Goal: Answer question/provide support

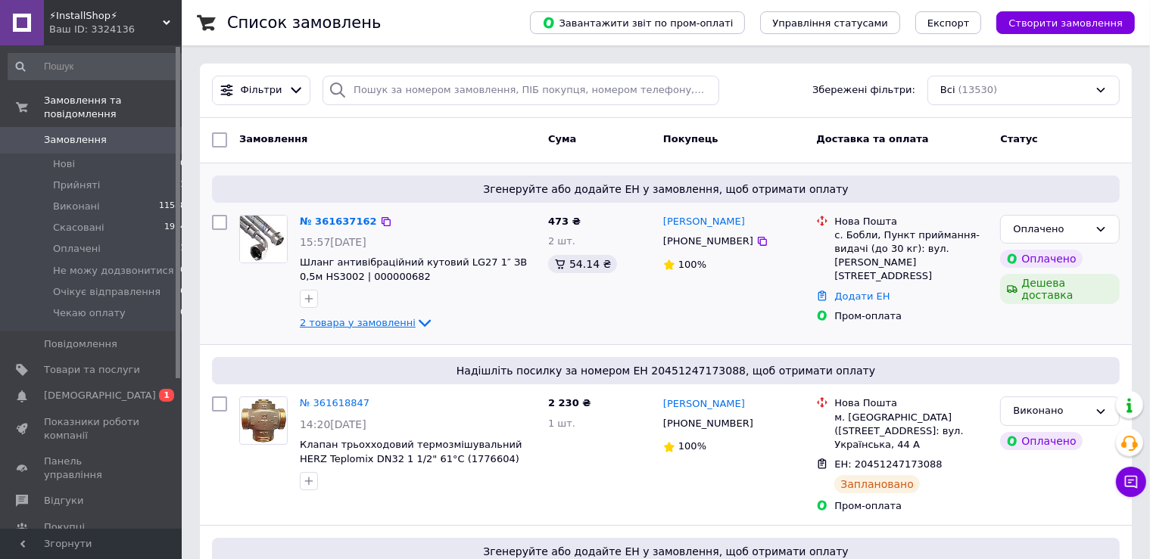
click at [391, 325] on span "2 товара у замовленні" at bounding box center [358, 322] width 116 height 11
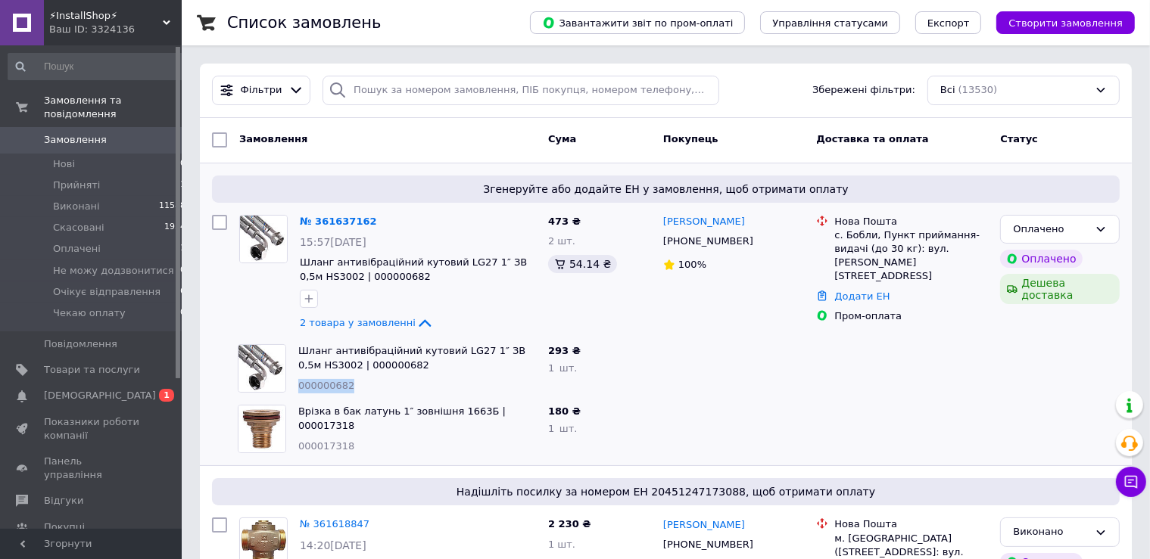
drag, startPoint x: 353, startPoint y: 378, endPoint x: 296, endPoint y: 387, distance: 57.5
click at [296, 387] on div "Шланг антивібраційний кутовий LG27 1″ ЗВ 0,5м HS3002 | 000000682 000000682" at bounding box center [417, 368] width 250 height 61
copy span "000000682"
drag, startPoint x: 354, startPoint y: 432, endPoint x: 297, endPoint y: 435, distance: 57.6
click at [297, 435] on div "Врізка в бак латунь 1″ зовнішня 1663Б | 000017318 000017318" at bounding box center [417, 429] width 250 height 61
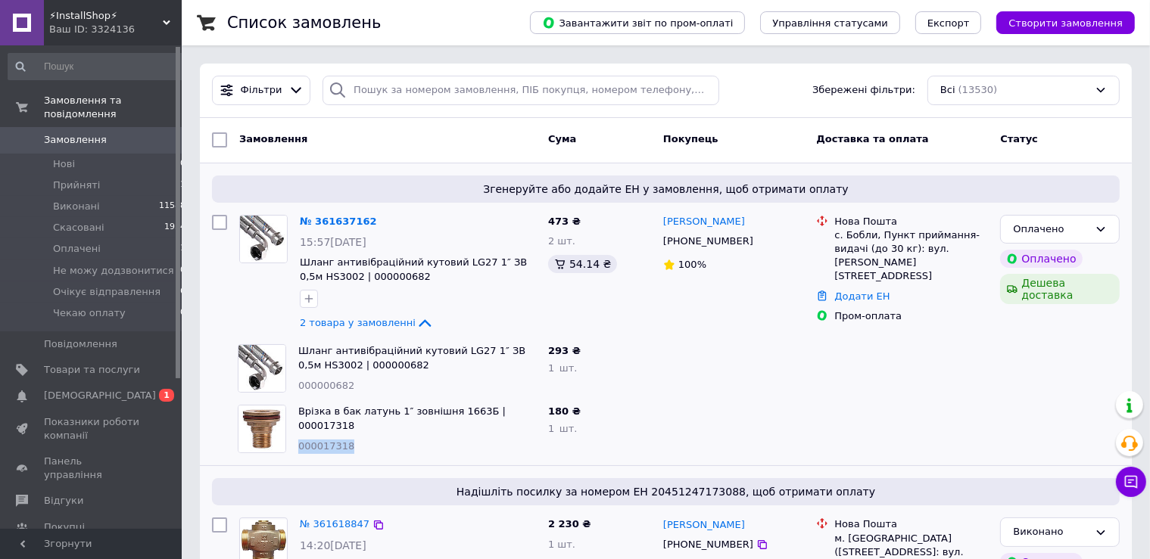
copy span "000017318"
drag, startPoint x: 353, startPoint y: 389, endPoint x: 297, endPoint y: 385, distance: 56.1
click at [297, 385] on div "Шланг антивібраційний кутовий LG27 1″ ЗВ 0,5м HS3002 | 000000682 000000682" at bounding box center [417, 368] width 250 height 61
copy span "000000682"
drag, startPoint x: 354, startPoint y: 435, endPoint x: 298, endPoint y: 435, distance: 56.0
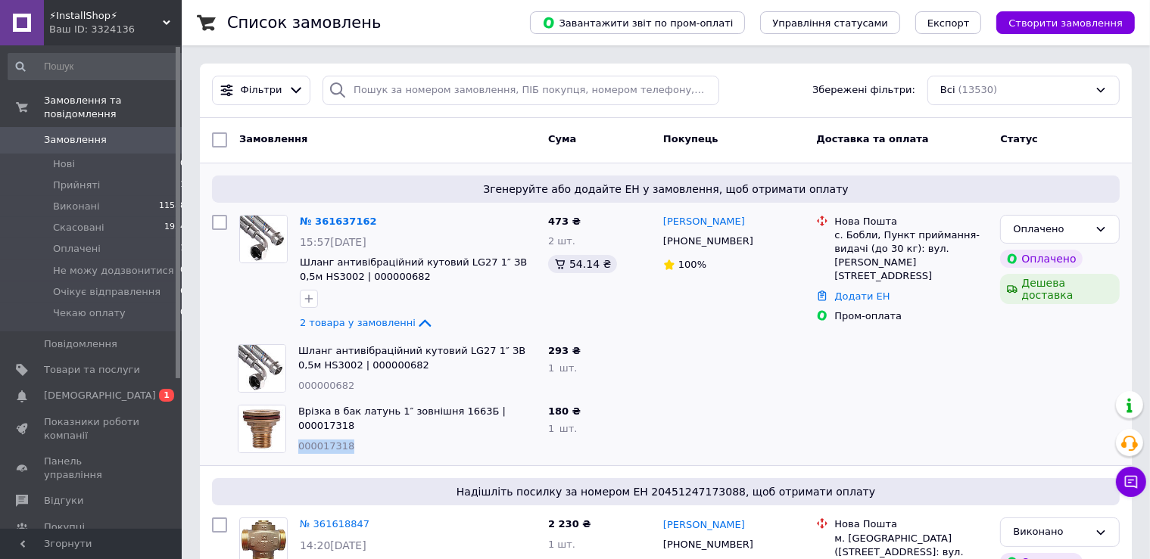
click at [298, 435] on div "Врізка в бак латунь 1″ зовнішня 1663Б | 000017318 000017318" at bounding box center [417, 429] width 250 height 61
copy span "000017318"
click at [343, 221] on link "№ 361637162" at bounding box center [338, 221] width 77 height 11
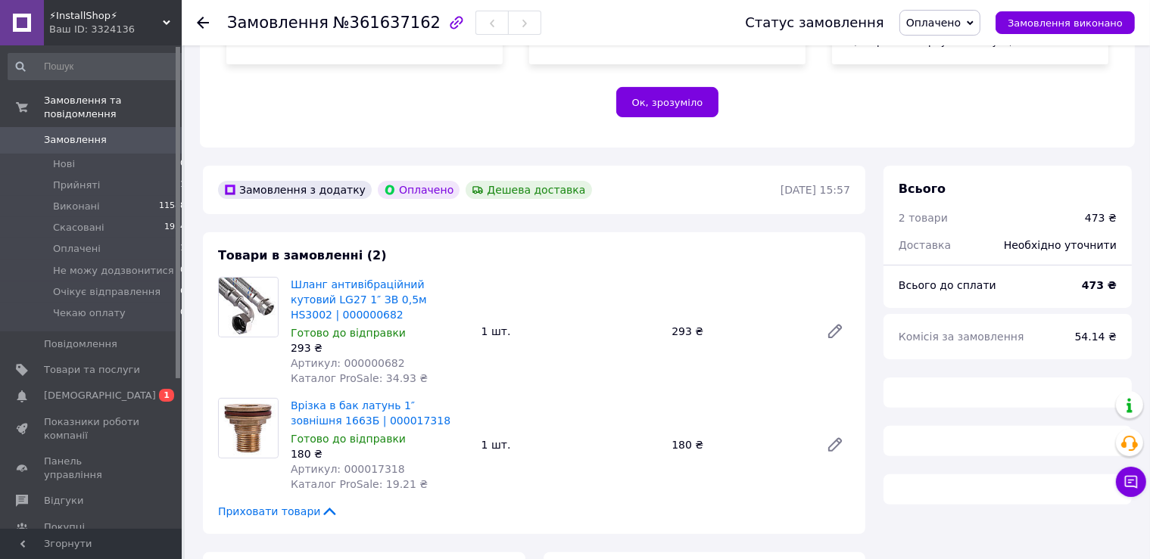
scroll to position [445, 0]
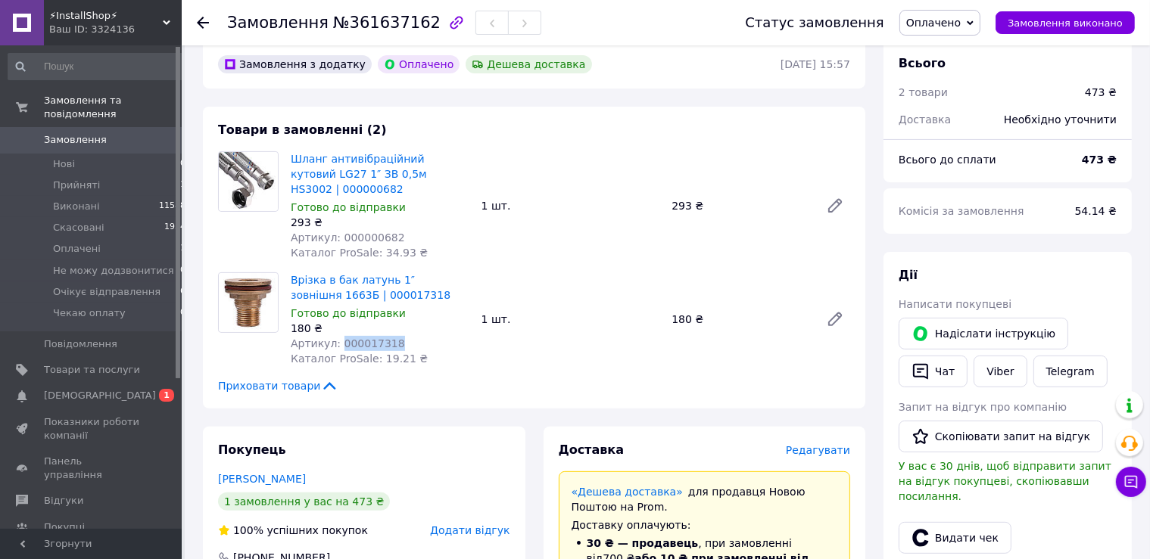
drag, startPoint x: 382, startPoint y: 325, endPoint x: 335, endPoint y: 324, distance: 46.2
click at [335, 336] on div "Артикул: 000017318" at bounding box center [380, 343] width 179 height 15
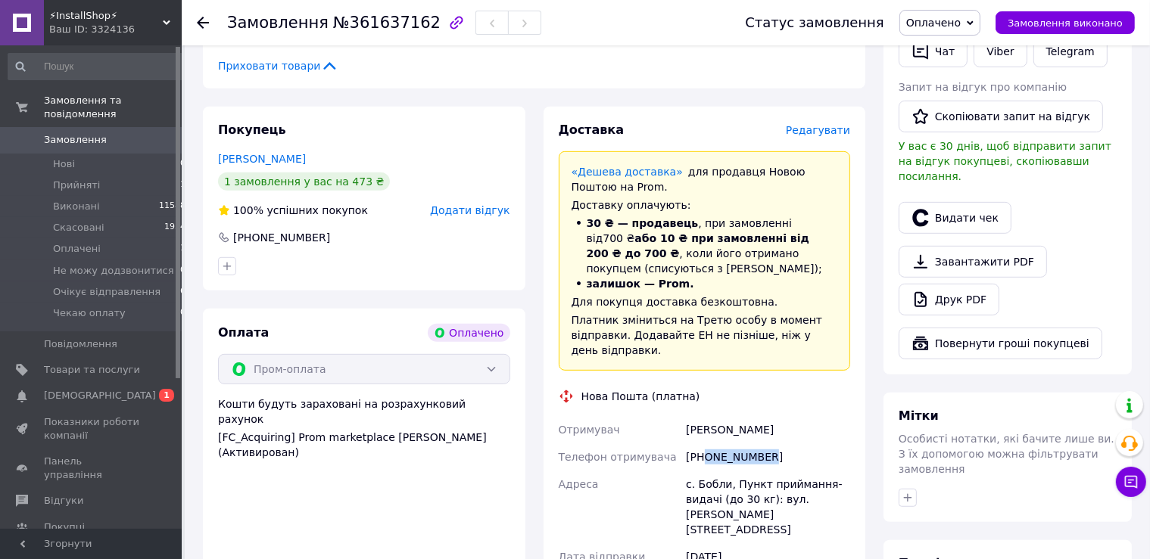
drag, startPoint x: 762, startPoint y: 427, endPoint x: 705, endPoint y: 422, distance: 57.0
click at [705, 444] on div "[PHONE_NUMBER]" at bounding box center [768, 457] width 170 height 27
copy div "0990638088"
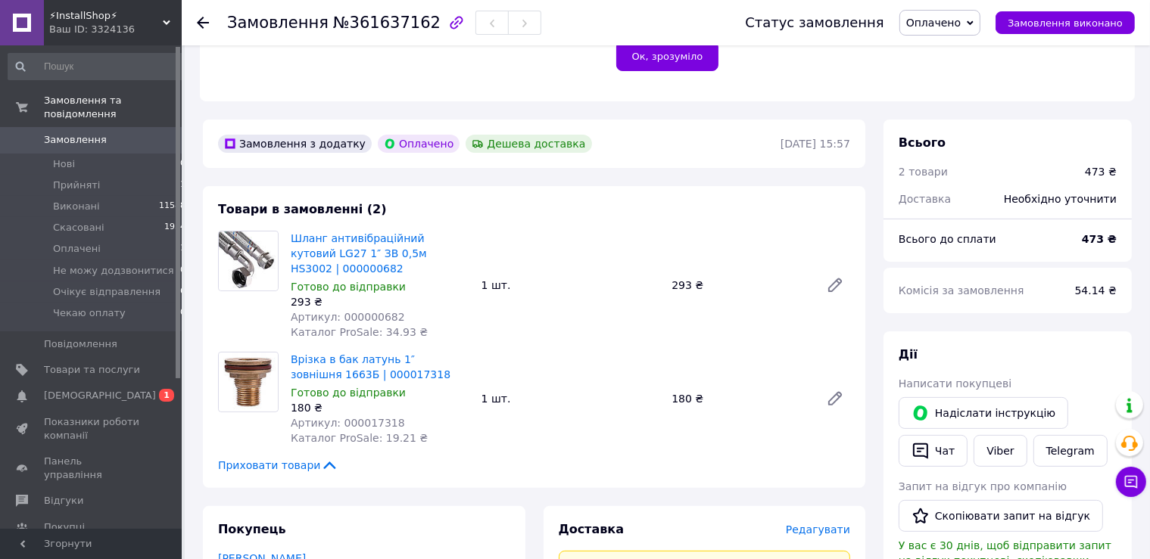
scroll to position [445, 0]
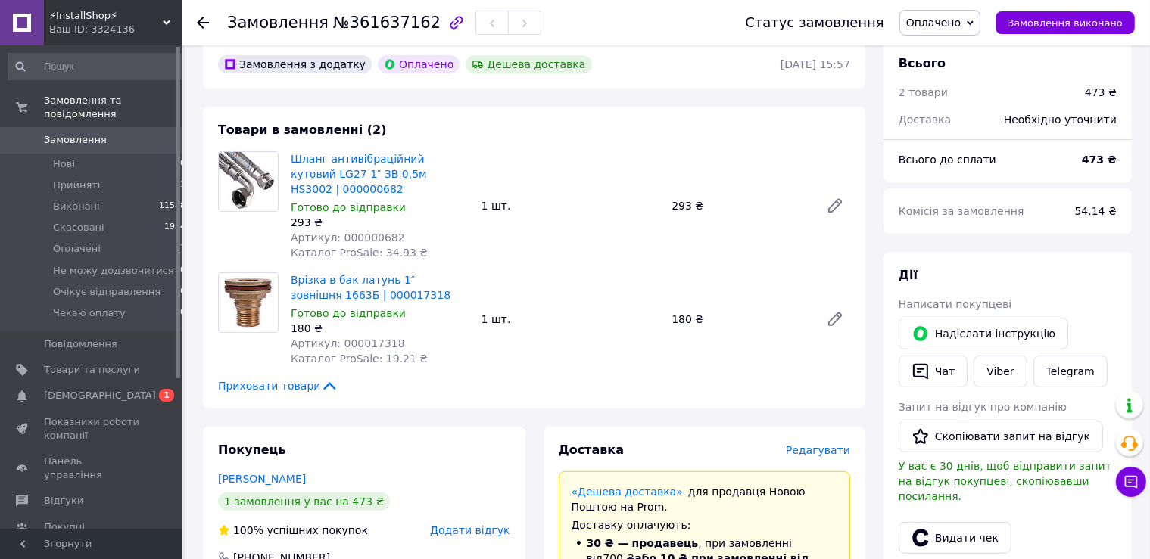
click at [927, 29] on span "Оплачено" at bounding box center [933, 23] width 55 height 12
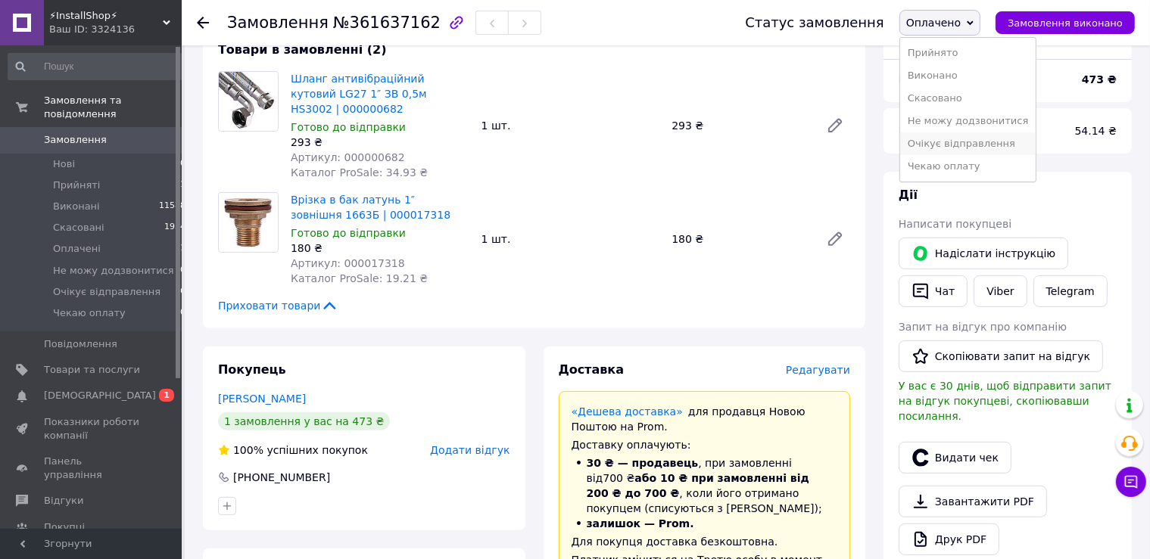
click at [976, 140] on li "Очікує відправлення" at bounding box center [968, 143] width 136 height 23
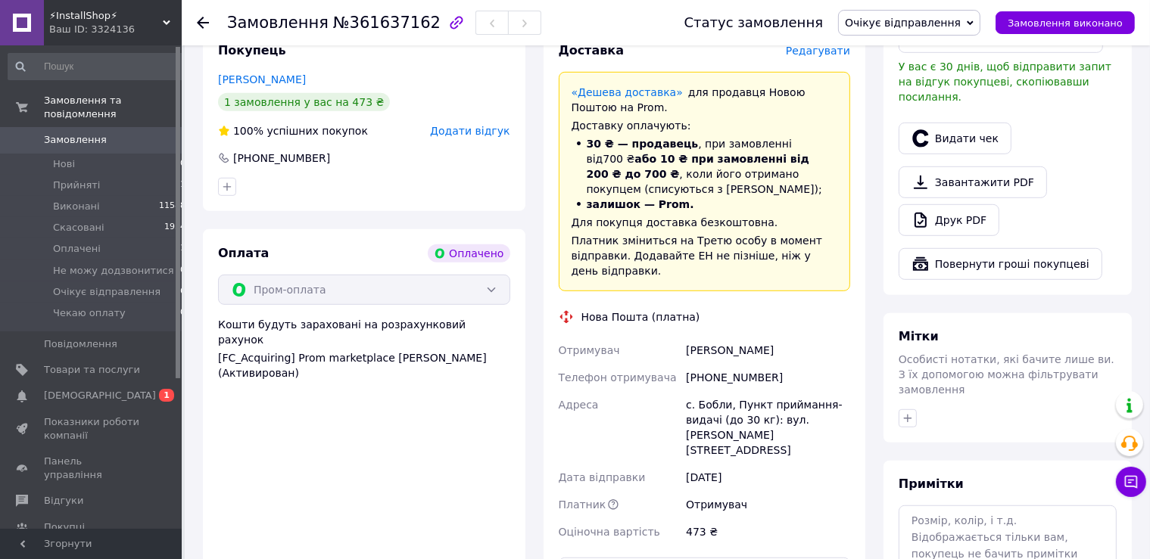
drag, startPoint x: 789, startPoint y: 321, endPoint x: 687, endPoint y: 320, distance: 102.2
click at [687, 337] on div "[PERSON_NAME]" at bounding box center [768, 350] width 170 height 27
copy div "[PERSON_NAME]"
drag, startPoint x: 774, startPoint y: 347, endPoint x: 704, endPoint y: 350, distance: 69.7
click at [704, 364] on div "[PHONE_NUMBER]" at bounding box center [768, 377] width 170 height 27
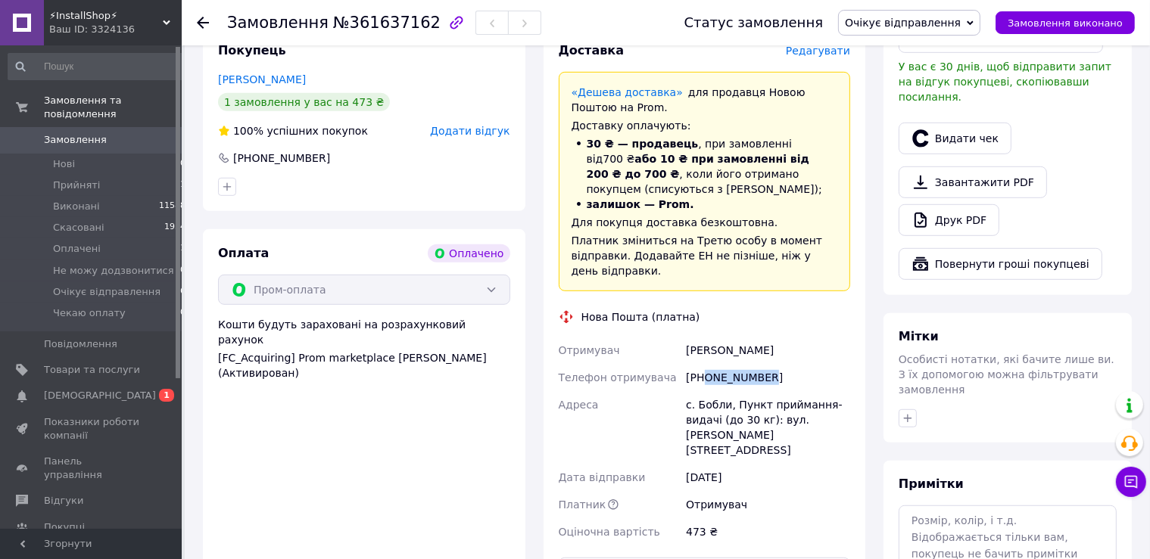
copy div "0990638088"
drag, startPoint x: 675, startPoint y: 373, endPoint x: 718, endPoint y: 404, distance: 53.2
click at [718, 404] on div "Отримувач Клапанов [PERSON_NAME] Телефон отримувача [PHONE_NUMBER] Адреса с. Бо…" at bounding box center [705, 441] width 298 height 209
copy div "Адреса с. Бобли, Пункт приймання-видачі (до 30 кг): вул. [PERSON_NAME][STREET_A…"
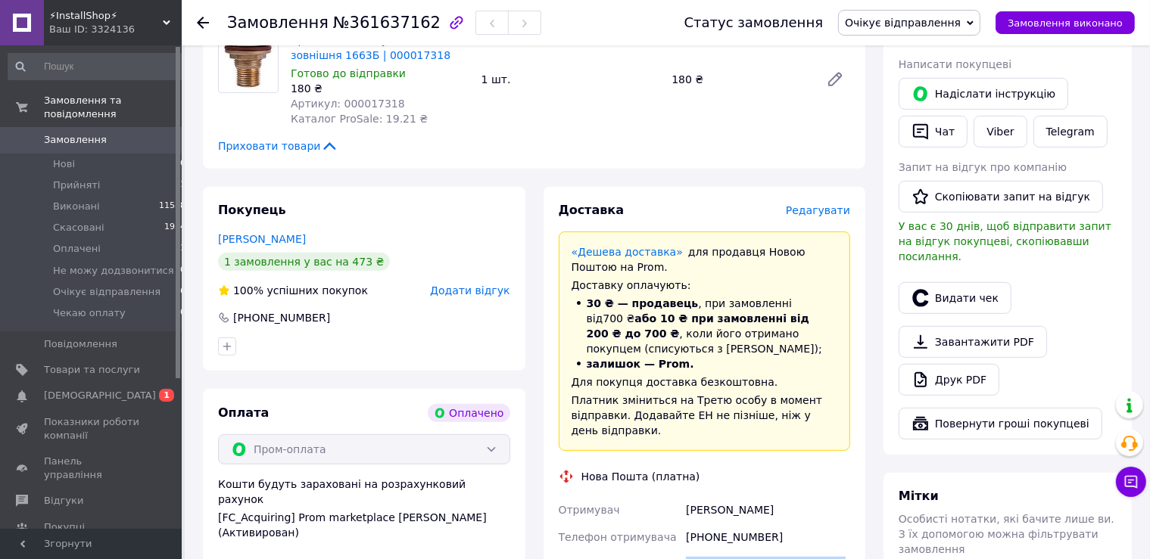
click at [205, 23] on use at bounding box center [203, 23] width 12 height 12
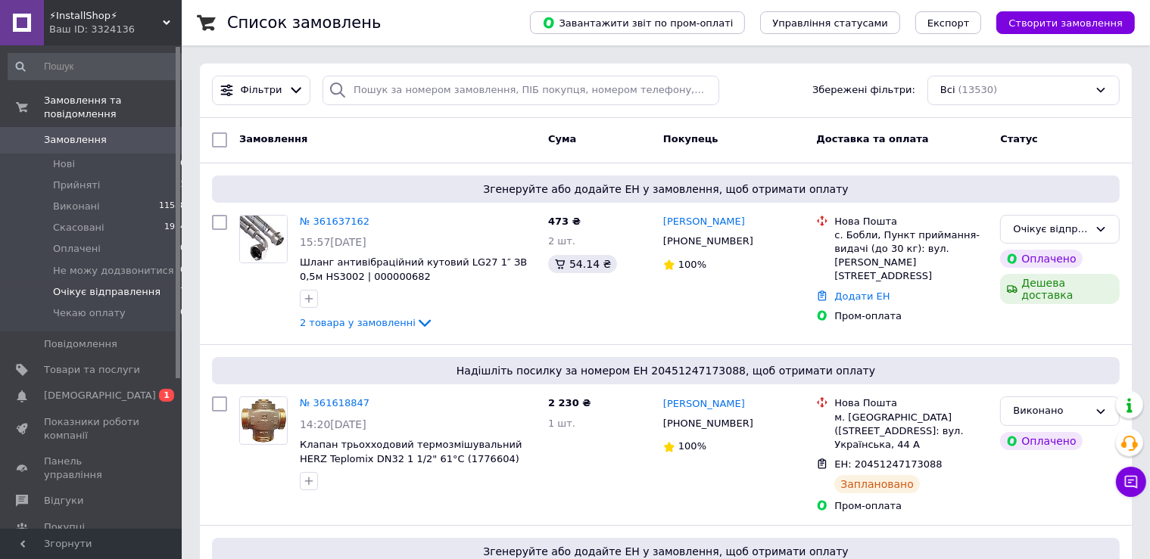
click at [131, 285] on span "Очікує відправлення" at bounding box center [106, 292] width 107 height 14
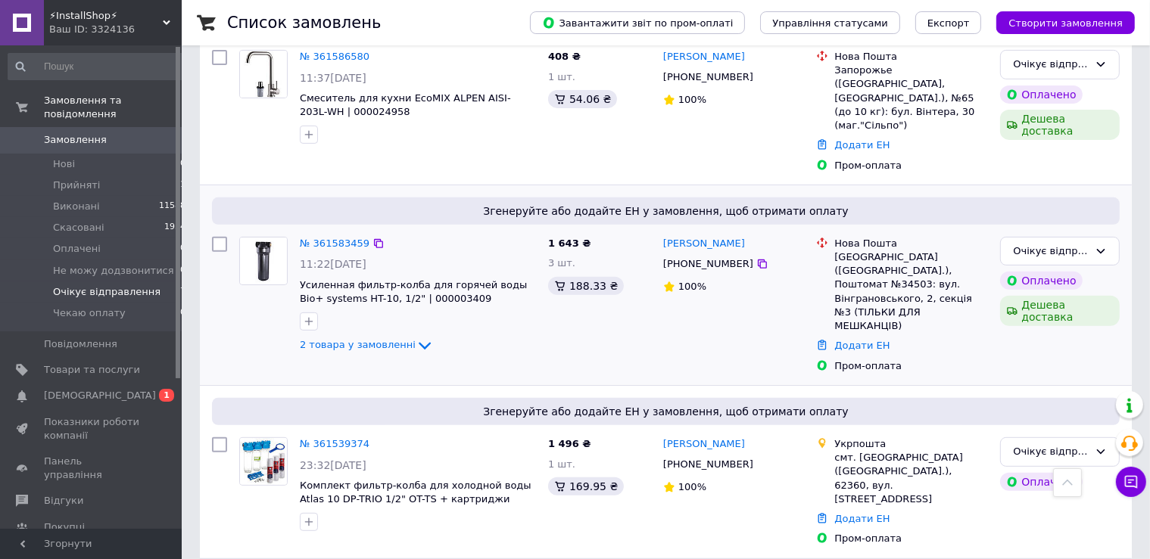
scroll to position [749, 0]
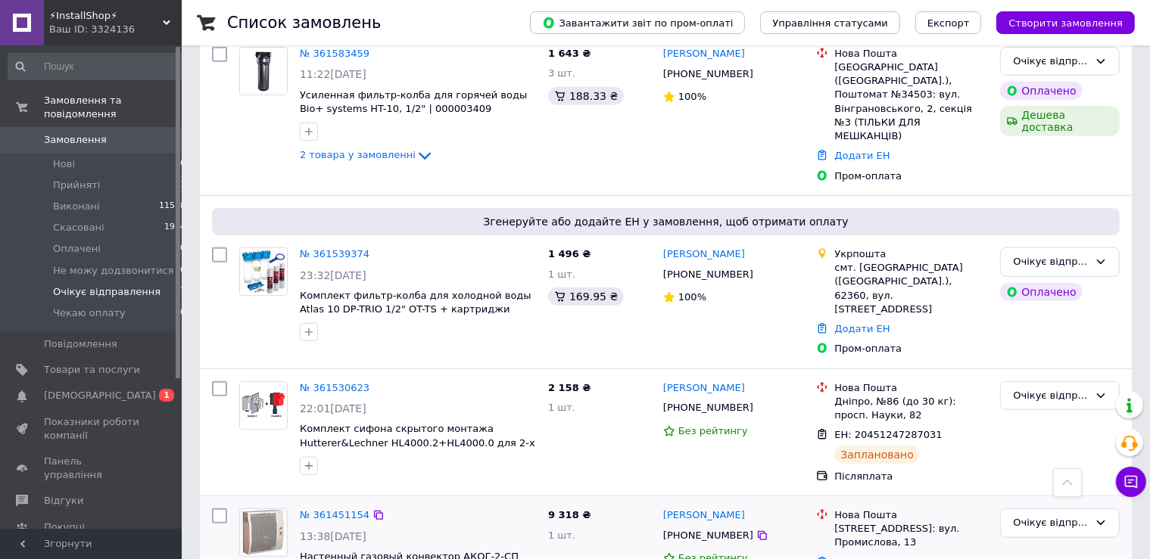
click at [866, 557] on link "Додати ЕН" at bounding box center [861, 562] width 55 height 11
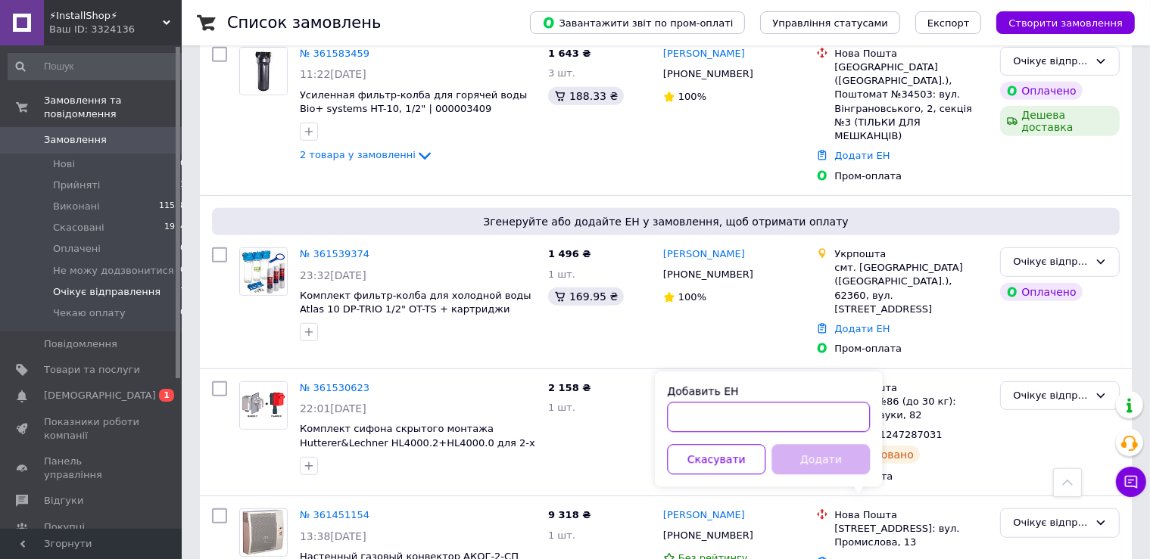
click at [746, 416] on input "Добавить ЕН" at bounding box center [768, 417] width 203 height 30
paste input "59001453682299"
type input "59001453682299"
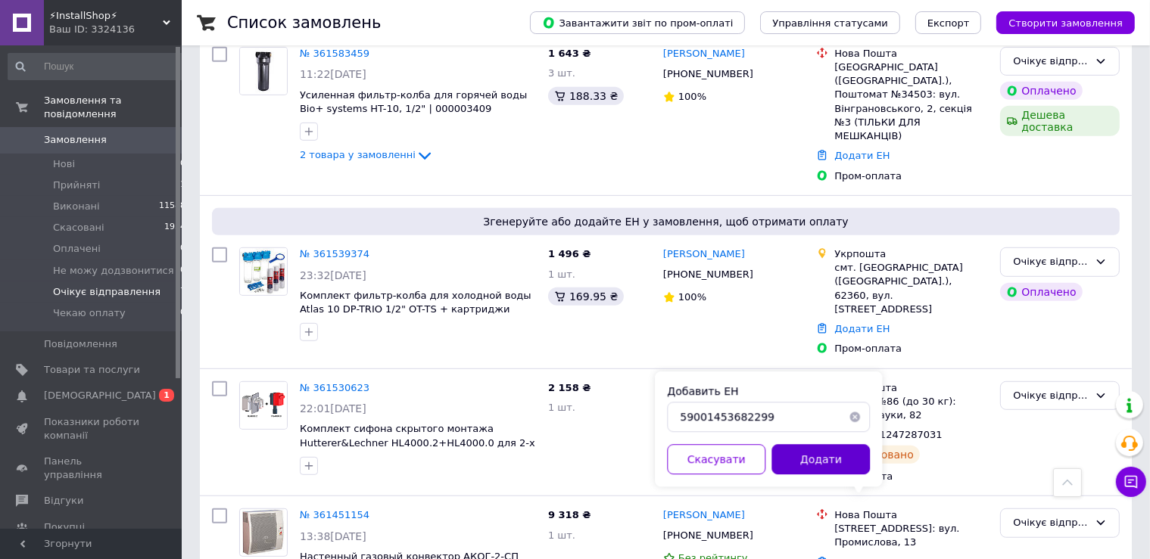
click at [805, 459] on button "Додати" at bounding box center [820, 459] width 98 height 30
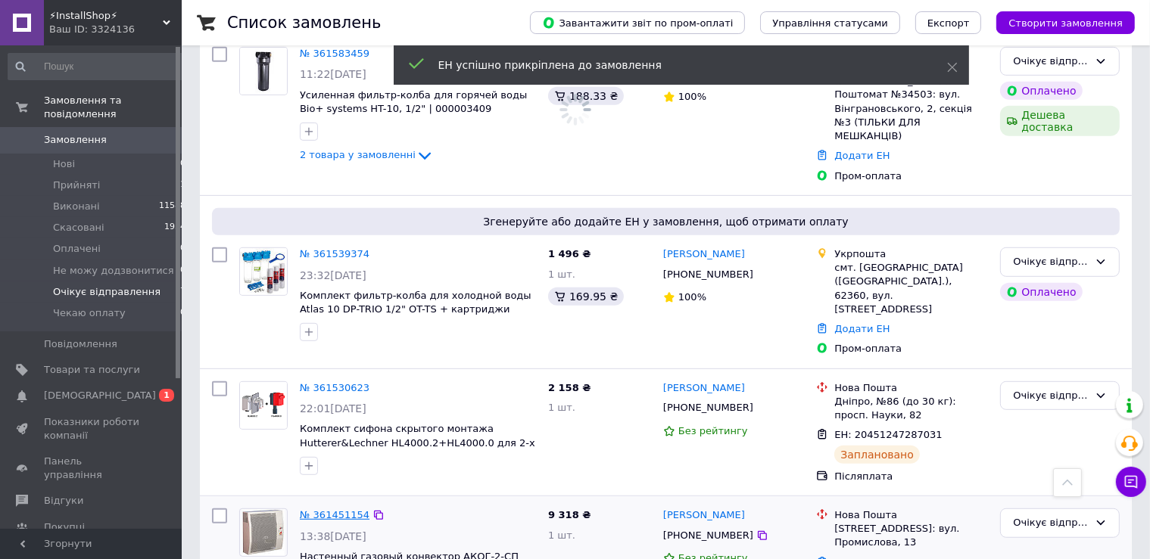
click at [329, 509] on link "№ 361451154" at bounding box center [335, 514] width 70 height 11
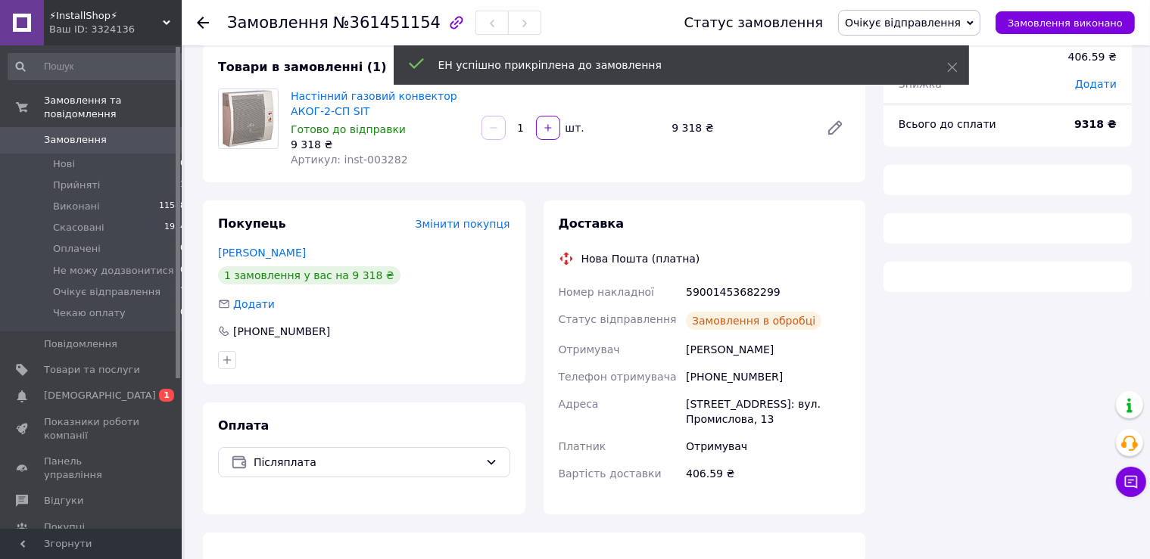
scroll to position [108, 0]
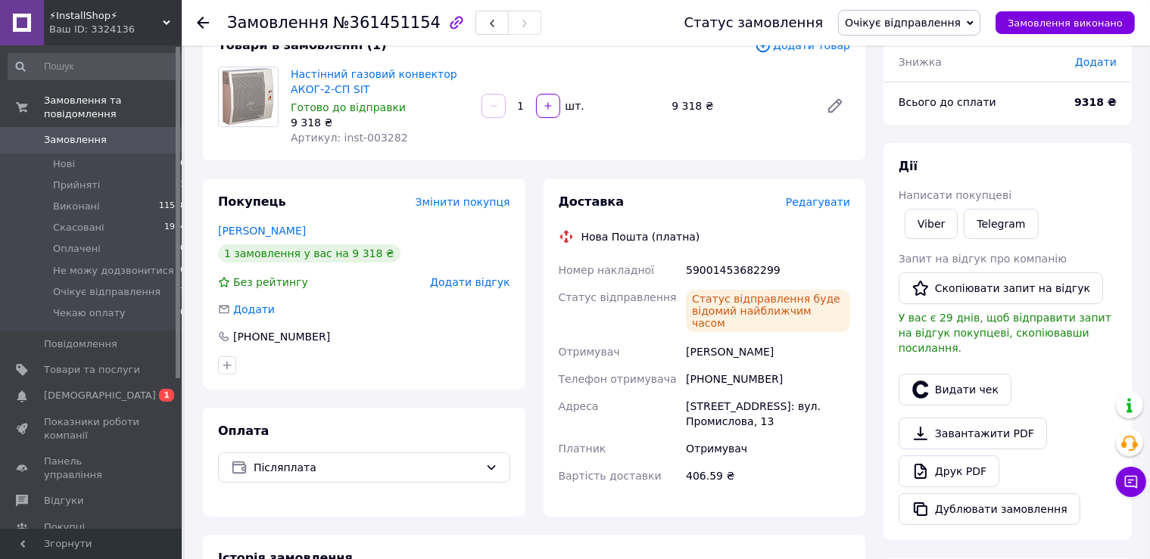
click at [377, 23] on span "№361451154" at bounding box center [386, 23] width 107 height 18
copy span "361451154"
click at [111, 285] on span "Очікує відправлення" at bounding box center [106, 292] width 107 height 14
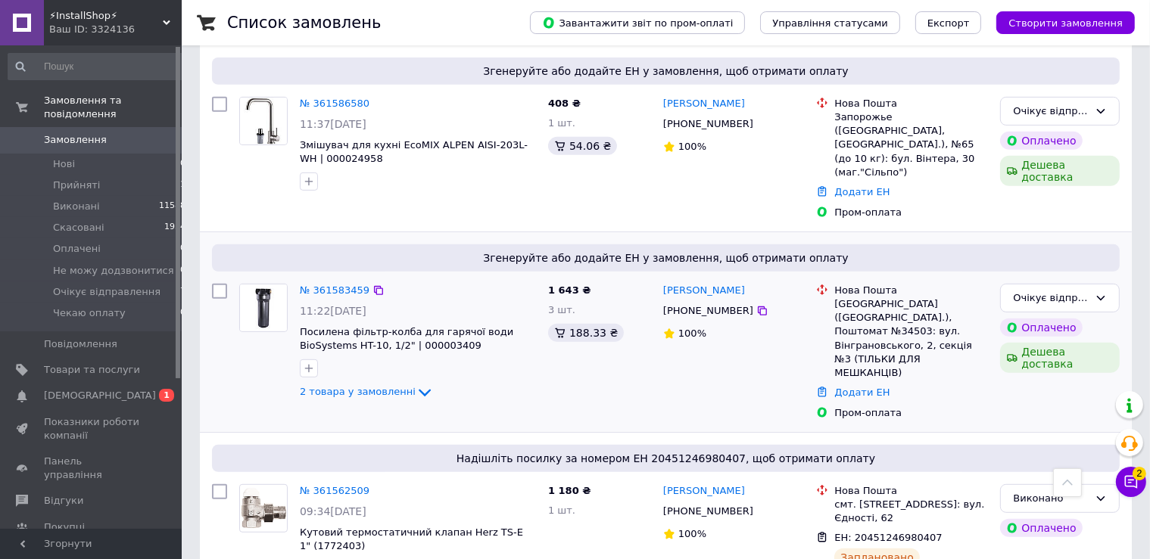
scroll to position [799, 0]
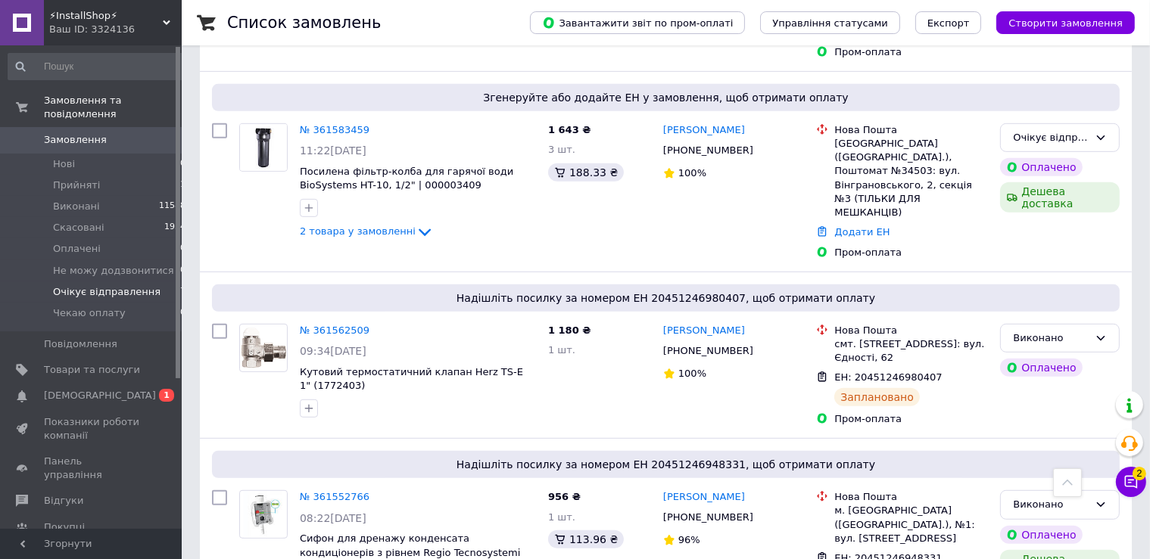
click at [56, 285] on span "Очікує відправлення" at bounding box center [106, 292] width 107 height 14
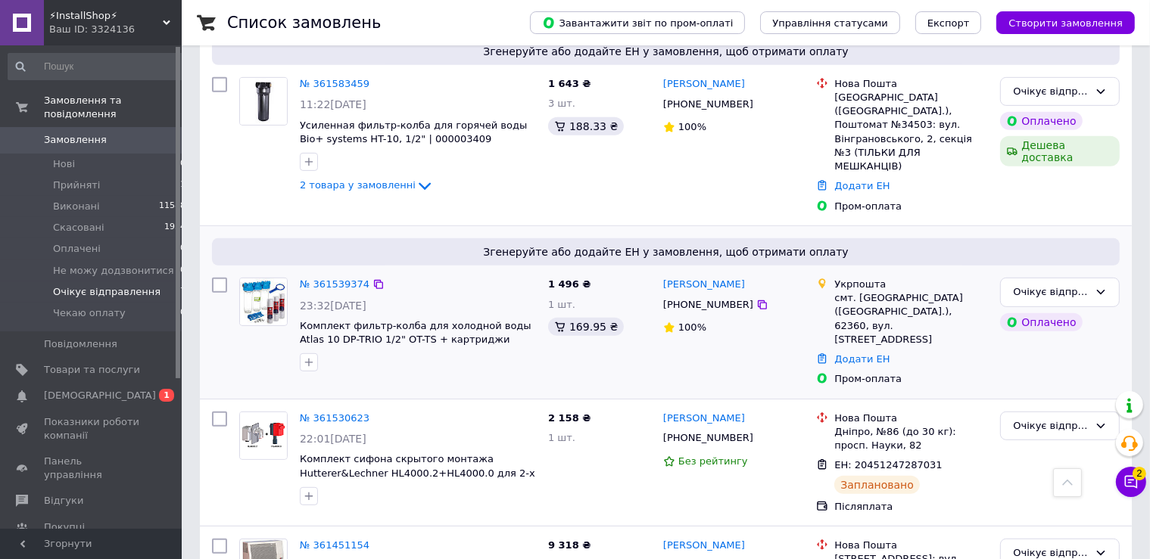
scroll to position [771, 0]
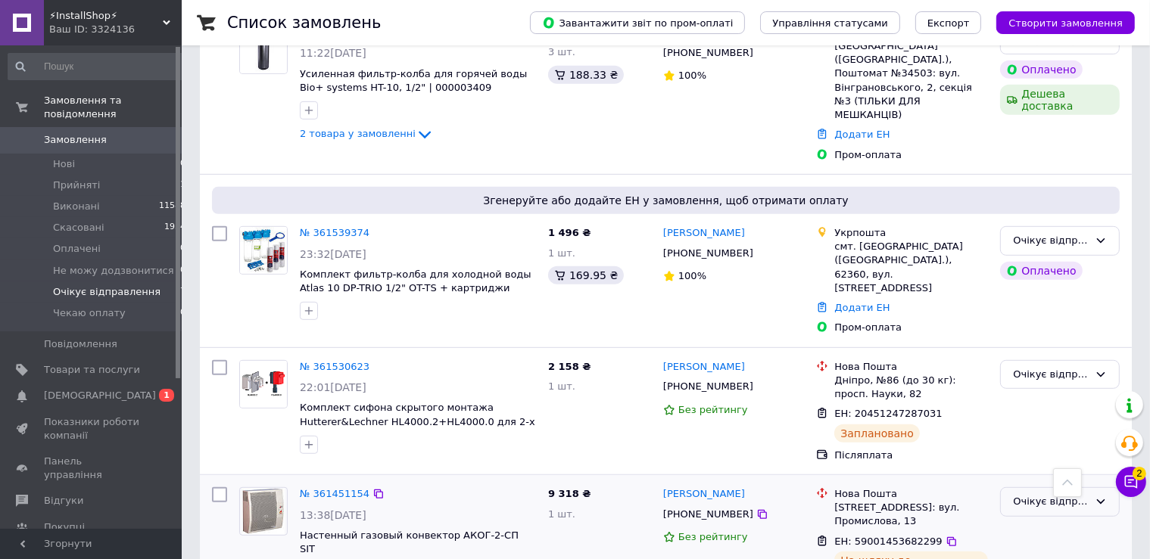
click at [1031, 487] on div "Очікує відправлення" at bounding box center [1060, 502] width 120 height 30
click at [1023, 547] on li "Виконано" at bounding box center [1060, 561] width 118 height 28
click at [1136, 491] on button "Чат з покупцем" at bounding box center [1131, 482] width 30 height 30
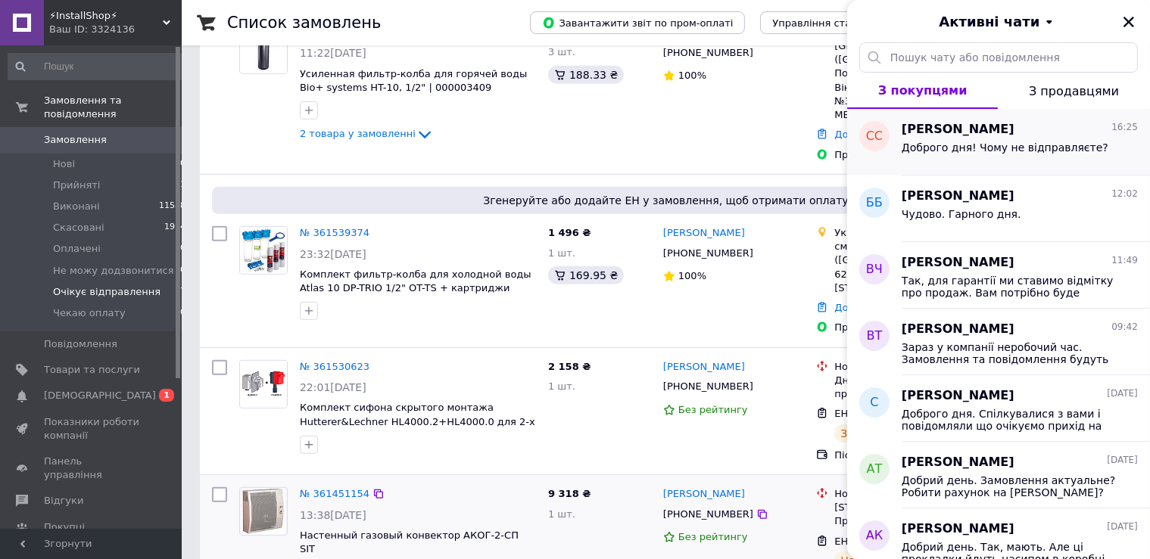
click at [987, 167] on div "[PERSON_NAME] 16:25 Доброго дня! Чому не відправляєте?" at bounding box center [1026, 142] width 248 height 67
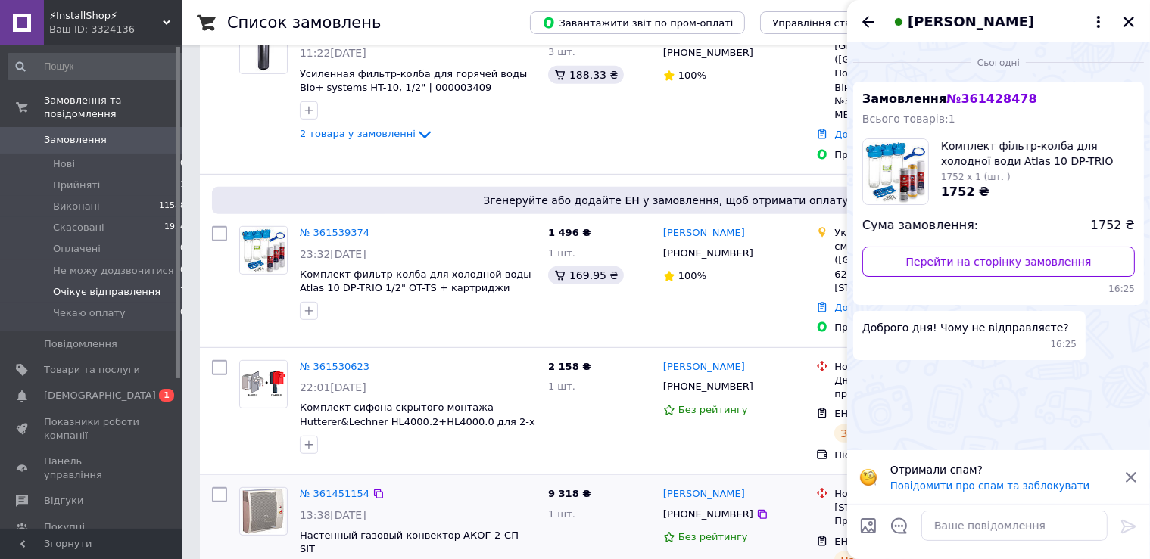
click at [986, 98] on span "№ 361428478" at bounding box center [991, 99] width 90 height 14
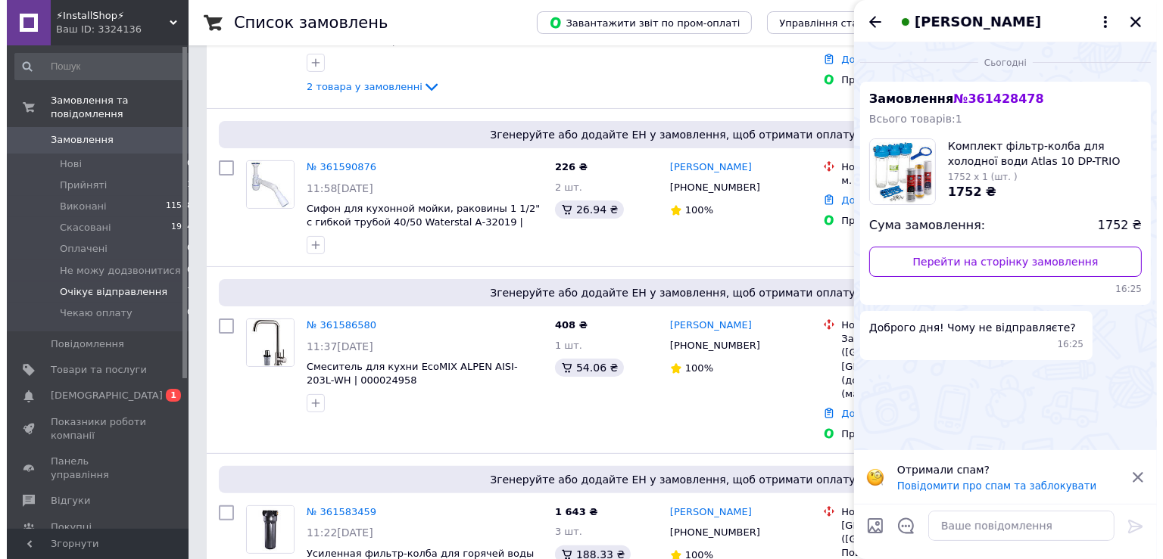
scroll to position [0, 0]
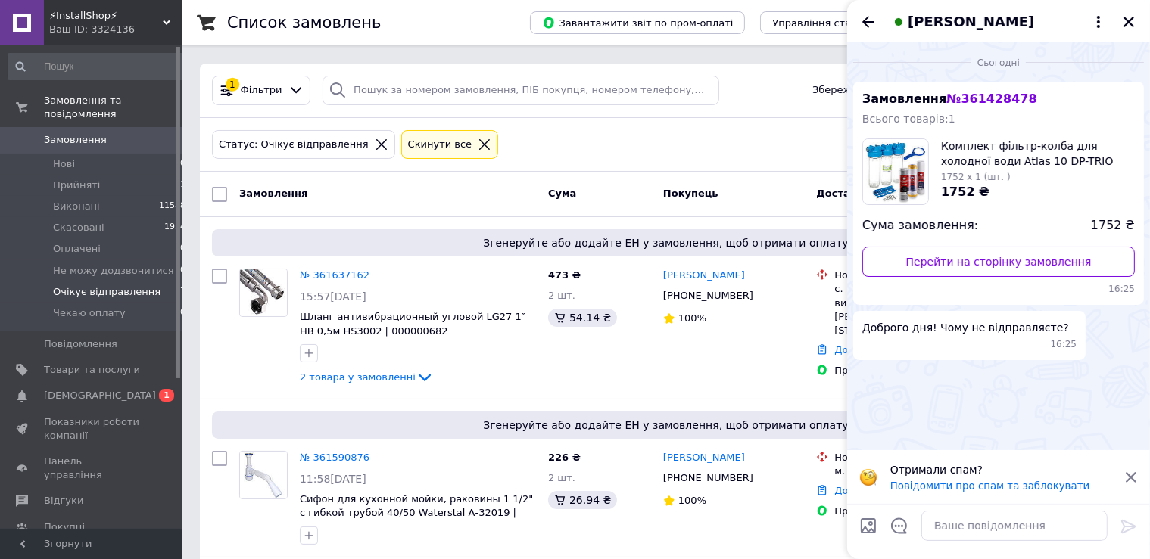
click at [376, 147] on icon at bounding box center [381, 144] width 11 height 11
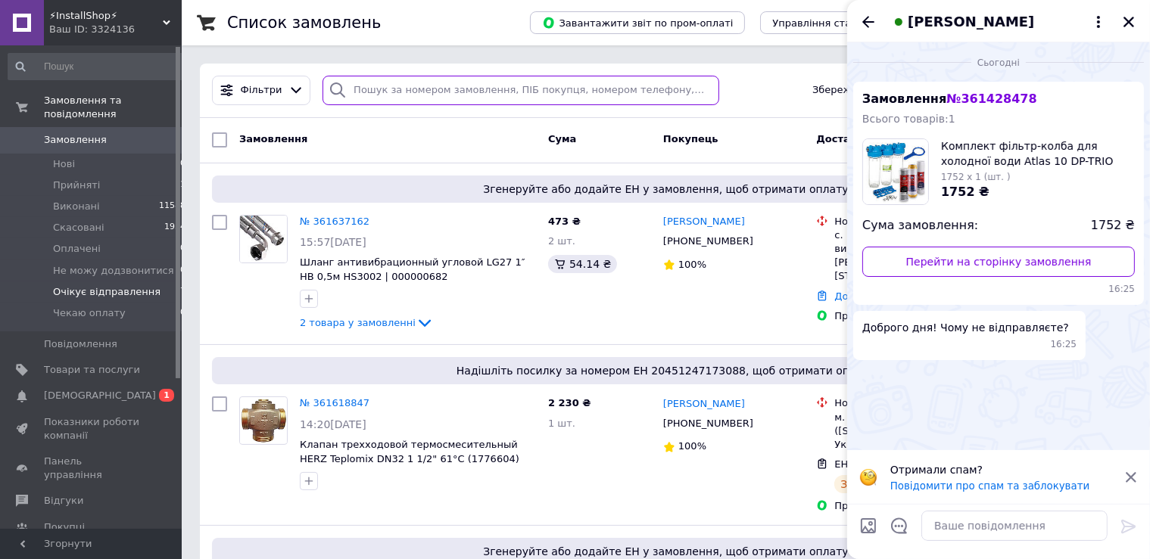
click at [419, 89] on input "search" at bounding box center [520, 91] width 397 height 30
paste input "361428478"
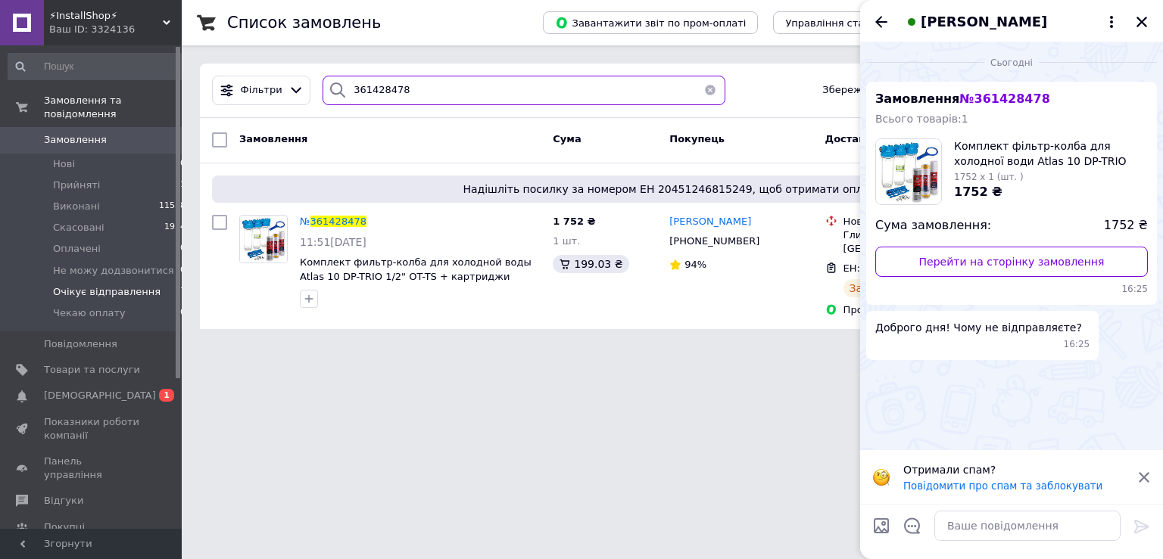
type input "361428478"
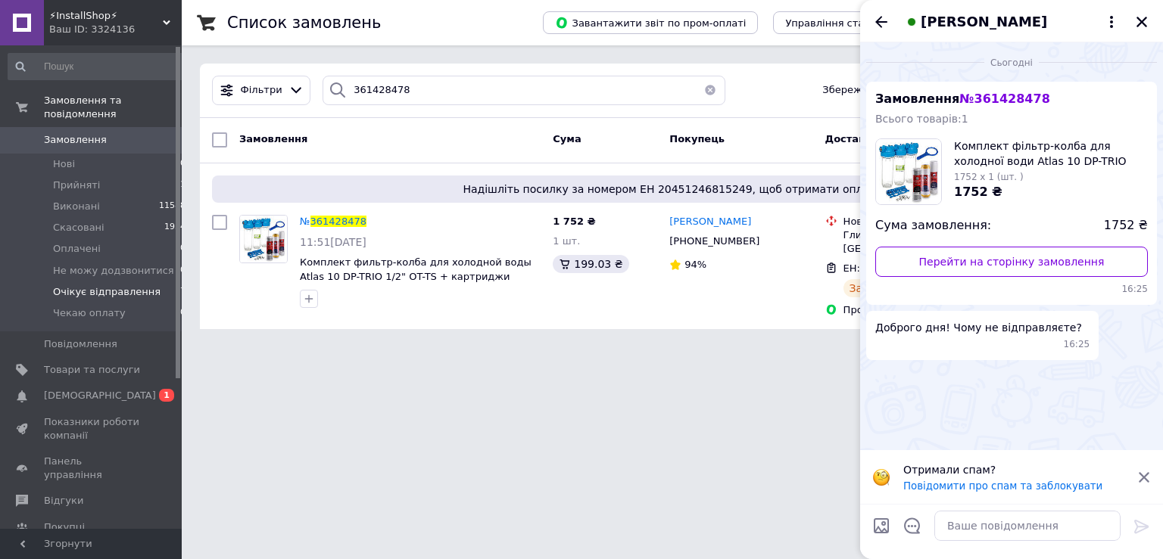
click at [655, 347] on html "⚡InstallShop⚡ Ваш ID: 3324136 Сайт ⚡InstallShop⚡ Кабінет покупця Перевірити ста…" at bounding box center [581, 173] width 1163 height 347
click at [475, 347] on html "⚡InstallShop⚡ Ваш ID: 3324136 Сайт ⚡InstallShop⚡ Кабінет покупця Перевірити ста…" at bounding box center [581, 173] width 1163 height 347
click at [1137, 23] on icon "Закрити" at bounding box center [1142, 22] width 14 height 14
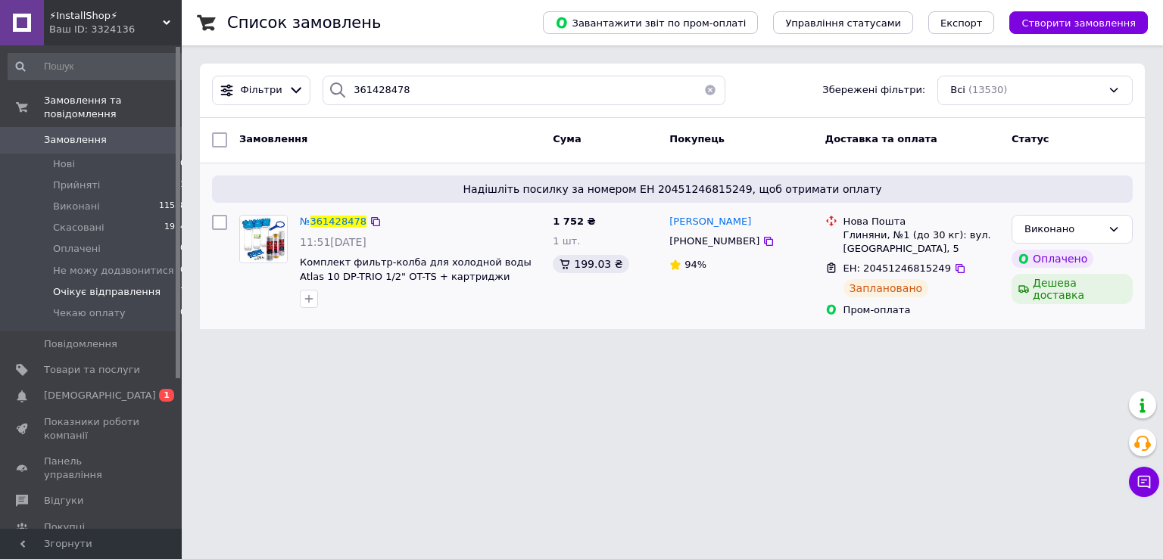
click at [909, 264] on span "ЕН: 20451246815249" at bounding box center [896, 268] width 107 height 11
click at [1143, 484] on icon at bounding box center [1143, 482] width 15 height 15
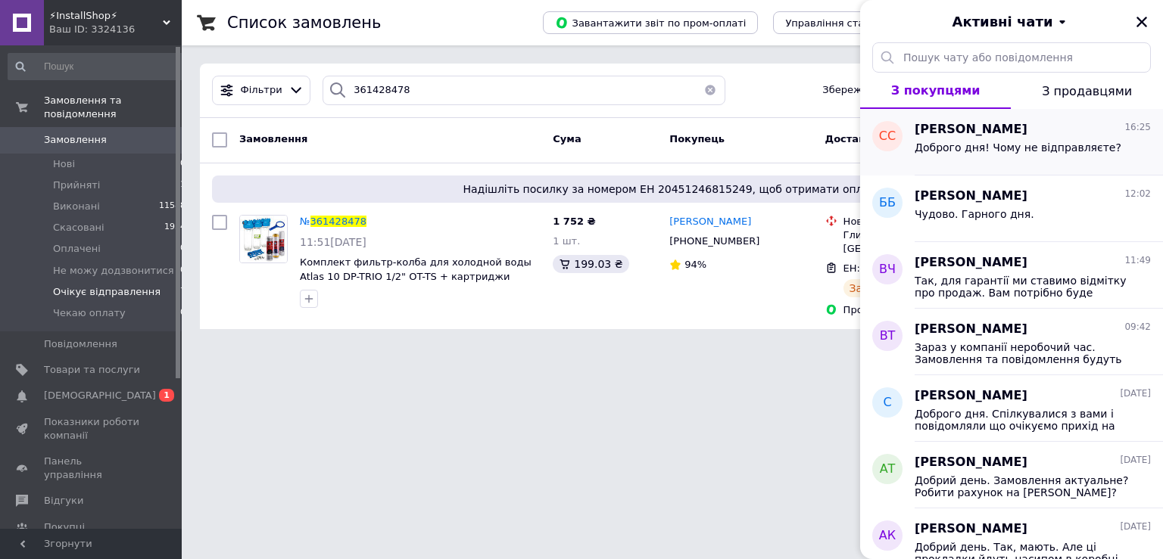
click at [963, 157] on div "Доброго дня! Чому не відправляєте?" at bounding box center [1017, 152] width 207 height 21
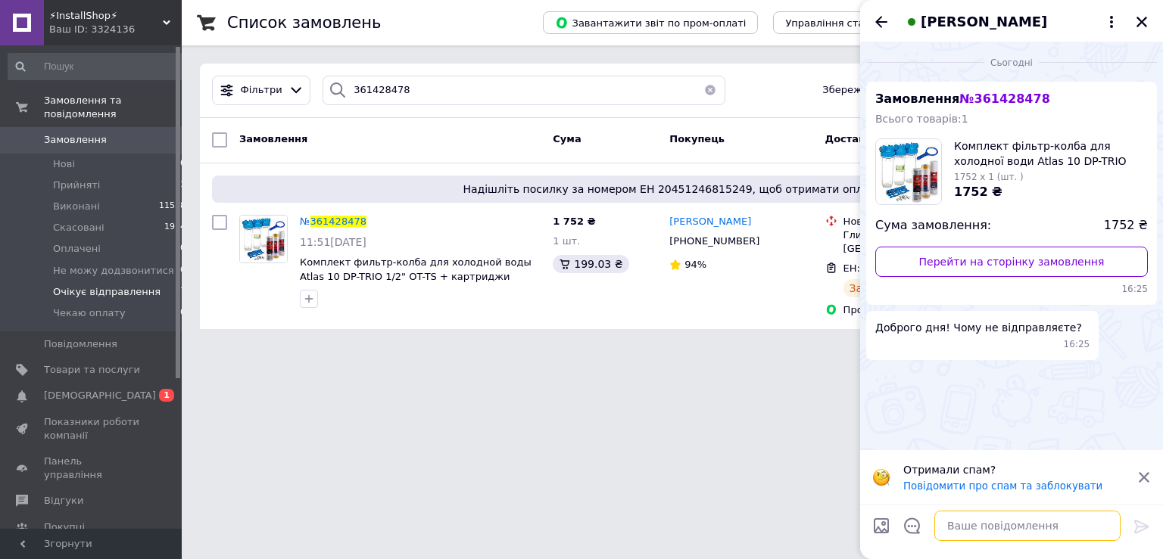
click at [983, 528] on textarea at bounding box center [1027, 526] width 186 height 30
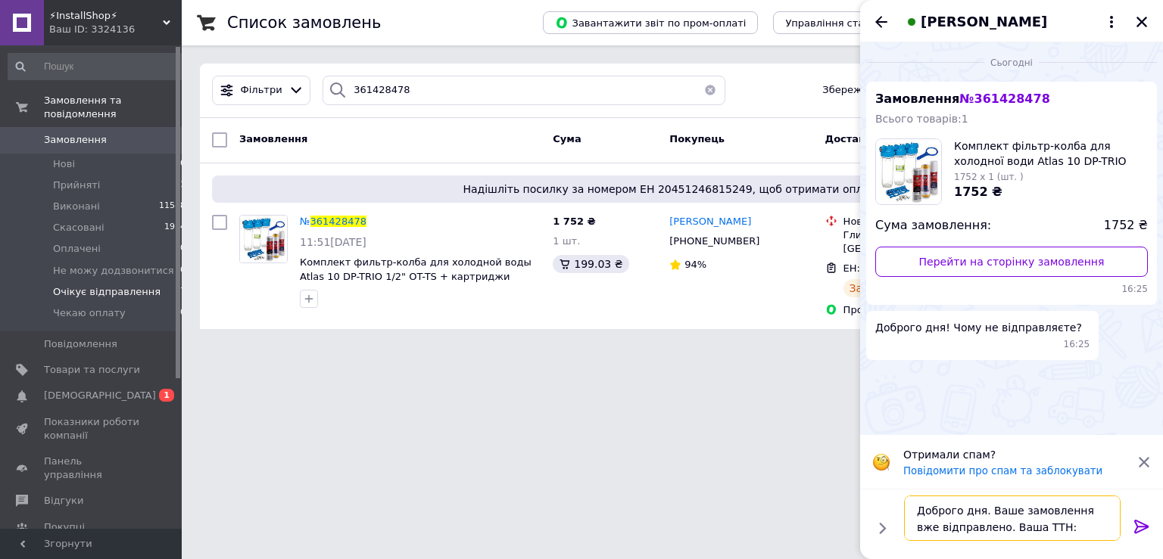
paste textarea "20451246815249"
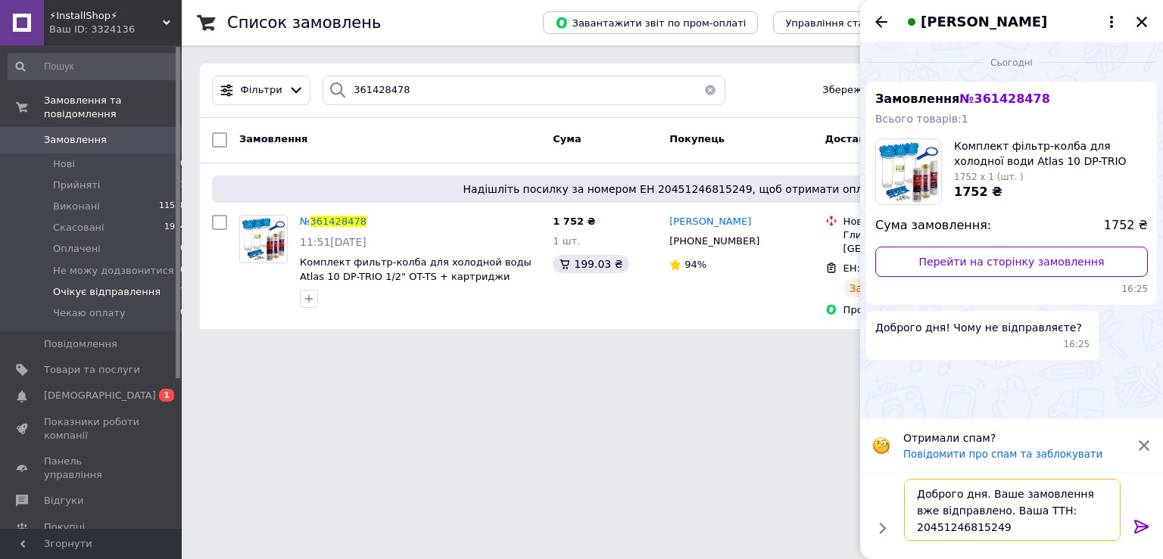
type textarea "Доброго дня. Ваше замовлення вже відправлено. Ваша ТТН: 20451246815249"
click at [1140, 528] on icon at bounding box center [1141, 527] width 14 height 14
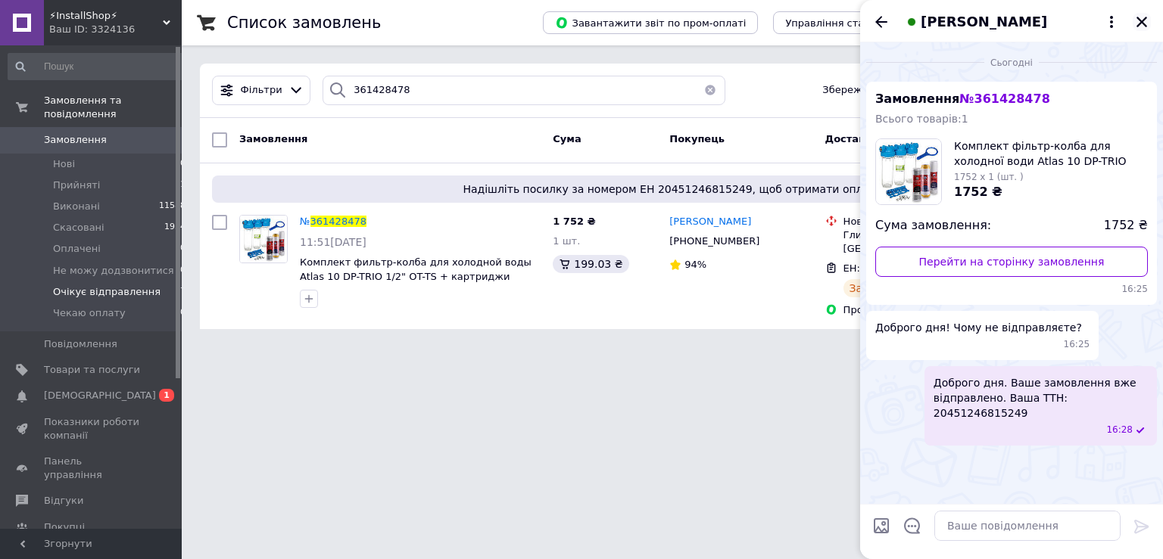
click at [1141, 23] on icon "Закрити" at bounding box center [1141, 22] width 11 height 11
